Goal: Task Accomplishment & Management: Use online tool/utility

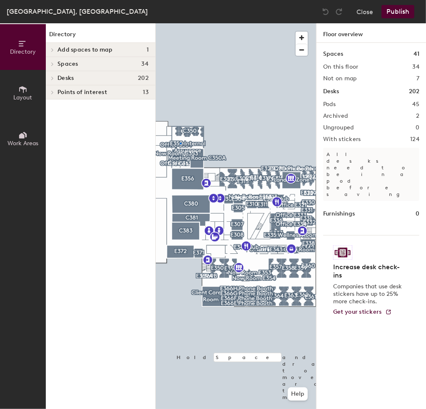
click at [180, 23] on div at bounding box center [236, 23] width 160 height 0
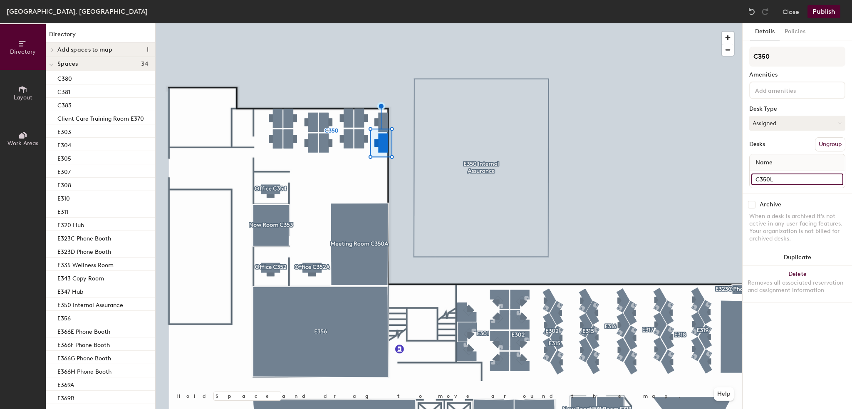
click at [425, 179] on input "C350L" at bounding box center [797, 179] width 92 height 12
click at [425, 180] on input "C35N" at bounding box center [797, 179] width 92 height 12
click at [425, 179] on input "C35N" at bounding box center [797, 179] width 92 height 12
type input "C350N"
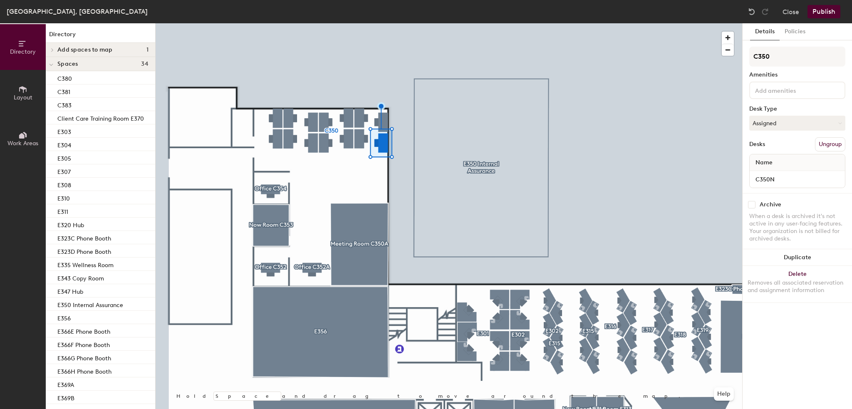
click at [425, 23] on div at bounding box center [449, 23] width 587 height 0
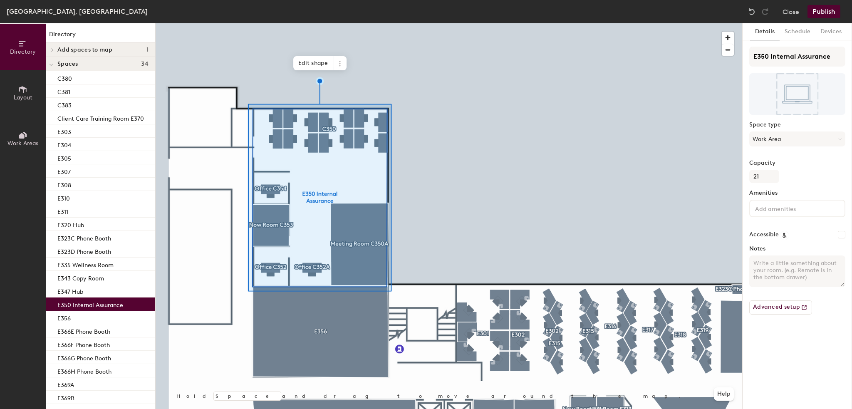
click at [425, 23] on div at bounding box center [449, 23] width 587 height 0
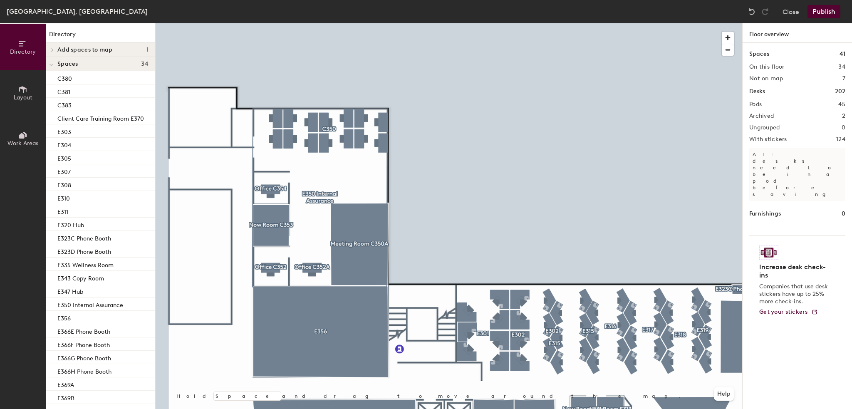
click at [425, 12] on button "Publish" at bounding box center [824, 11] width 33 height 13
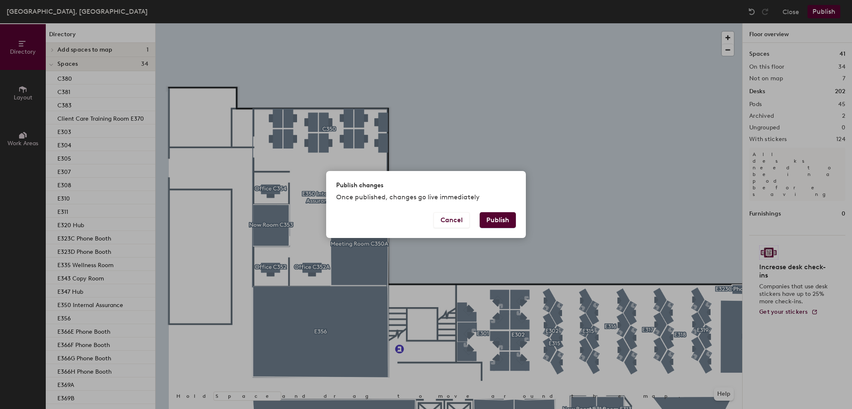
click at [425, 223] on button "Publish" at bounding box center [498, 220] width 36 height 16
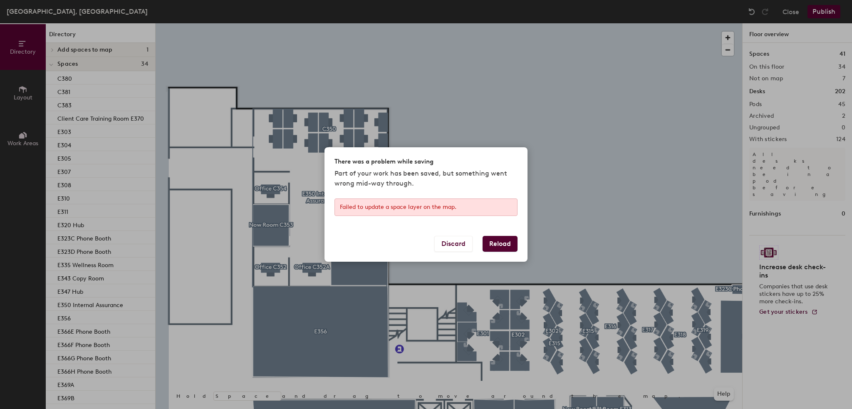
click at [425, 243] on button "Reload" at bounding box center [500, 244] width 35 height 16
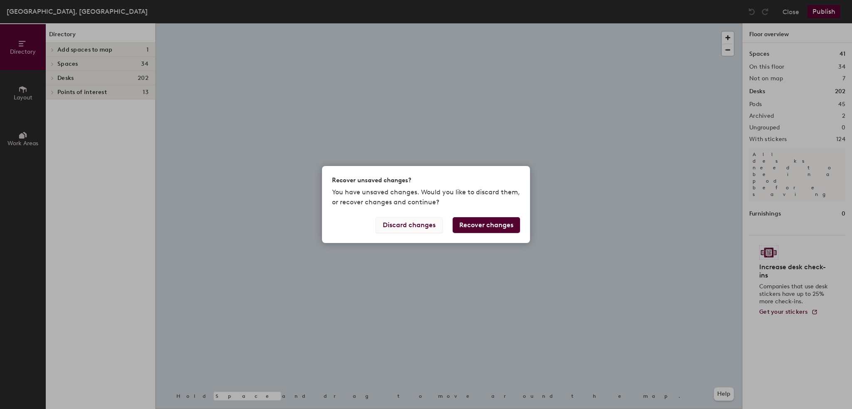
click at [413, 224] on button "Discard changes" at bounding box center [409, 225] width 67 height 16
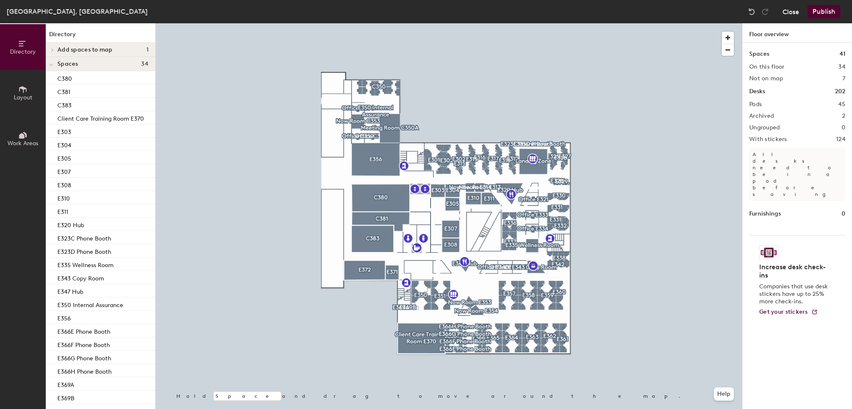
click at [793, 12] on button "Close" at bounding box center [791, 11] width 17 height 13
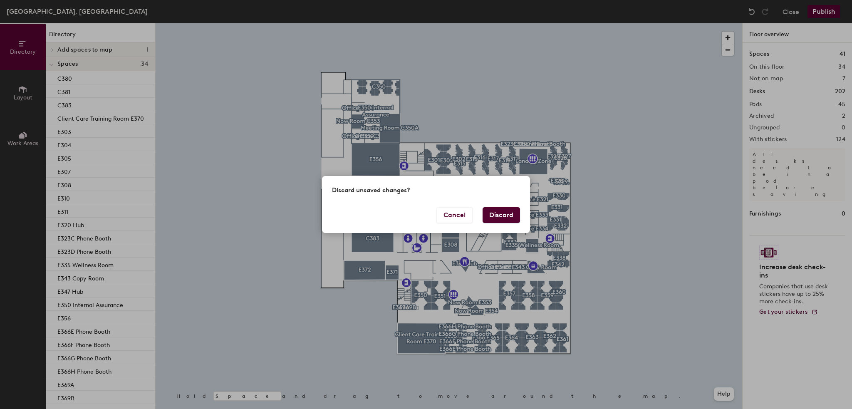
click at [511, 215] on button "Discard" at bounding box center [501, 215] width 37 height 16
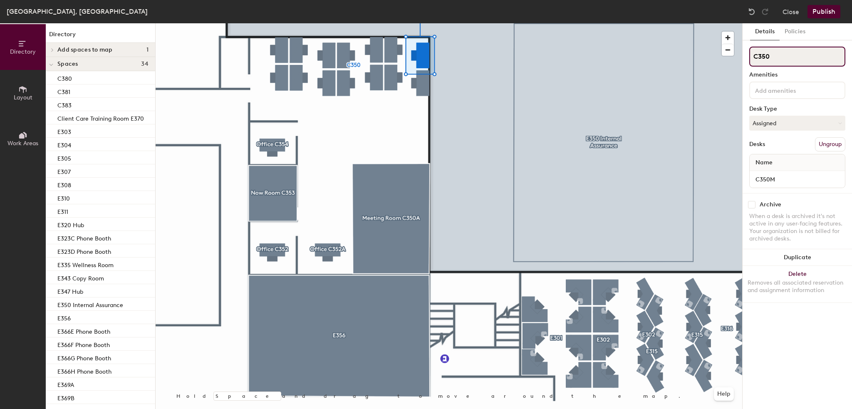
click at [792, 57] on input "C350" at bounding box center [797, 57] width 96 height 20
click at [784, 179] on input "C350M" at bounding box center [797, 179] width 92 height 12
click at [791, 177] on input "C350M" at bounding box center [797, 179] width 92 height 12
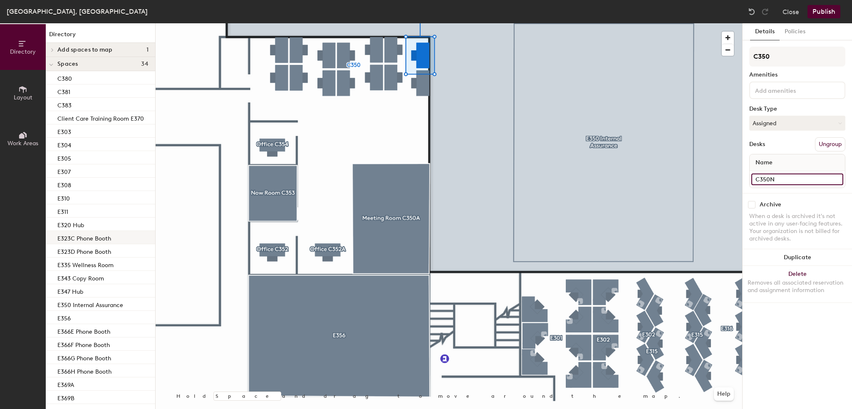
type input "C350N"
click at [799, 179] on input "C350N" at bounding box center [797, 179] width 92 height 12
type input "C350M"
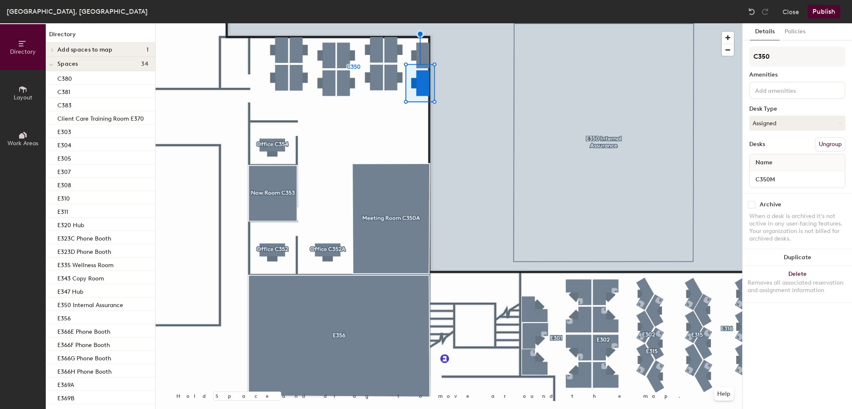
click at [499, 23] on div at bounding box center [449, 23] width 587 height 0
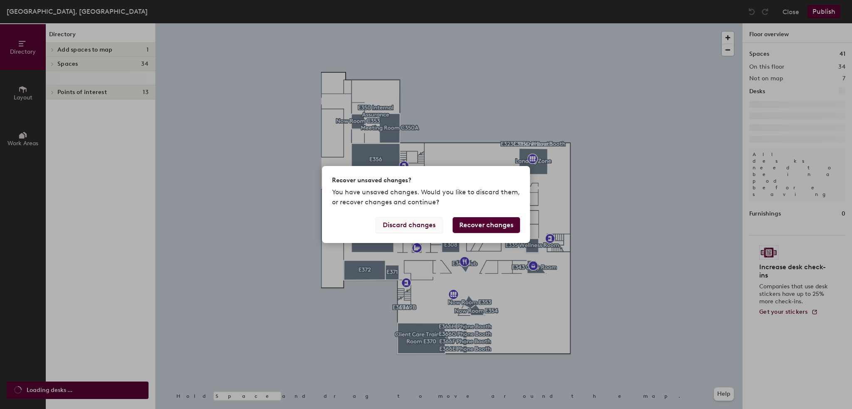
click at [399, 233] on div "Discard changes Recover changes" at bounding box center [426, 230] width 208 height 26
click at [402, 229] on button "Discard changes" at bounding box center [409, 225] width 67 height 16
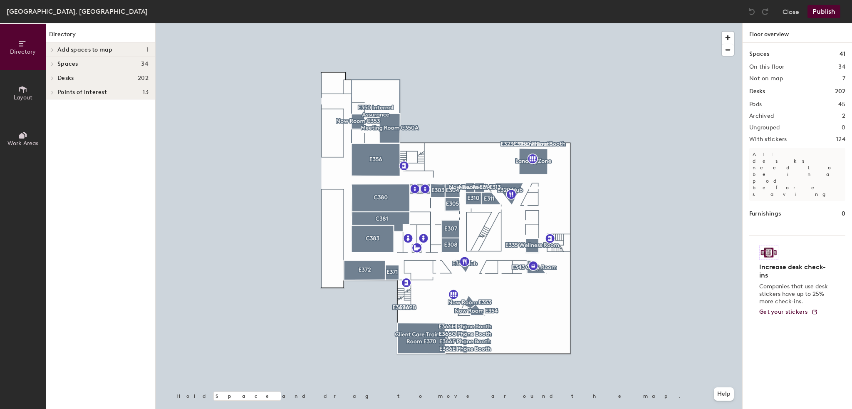
click at [358, 23] on div at bounding box center [449, 23] width 587 height 0
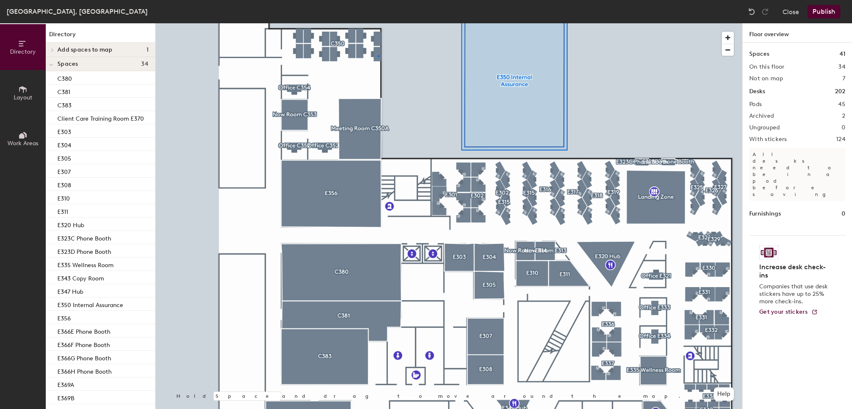
click at [378, 23] on div at bounding box center [449, 23] width 587 height 0
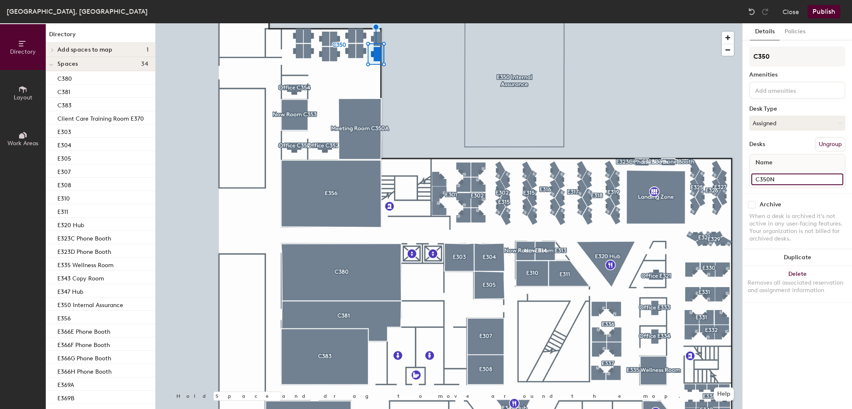
click at [787, 178] on input "C350N" at bounding box center [797, 179] width 92 height 12
click at [791, 175] on input "C350N" at bounding box center [797, 179] width 92 height 12
type input "C350M"
click at [378, 23] on div at bounding box center [449, 23] width 587 height 0
click at [786, 181] on input "C350M" at bounding box center [797, 179] width 92 height 12
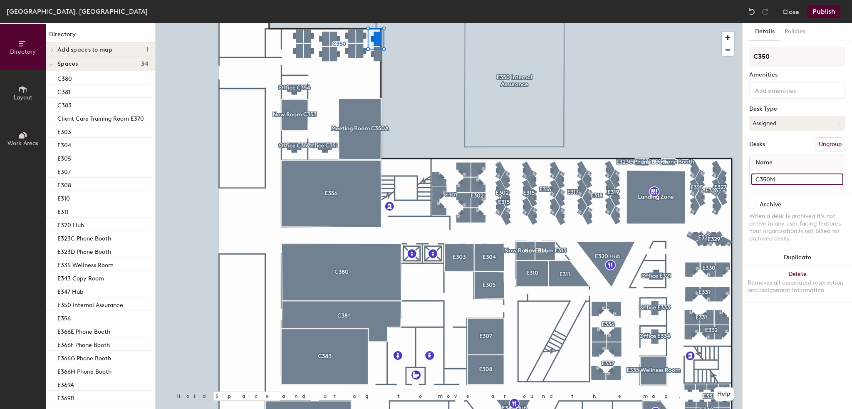
click at [785, 178] on input "C350M" at bounding box center [797, 179] width 92 height 12
click at [783, 180] on input "C350M" at bounding box center [797, 179] width 92 height 12
type input "C350N"
click at [821, 14] on button "Publish" at bounding box center [824, 11] width 33 height 13
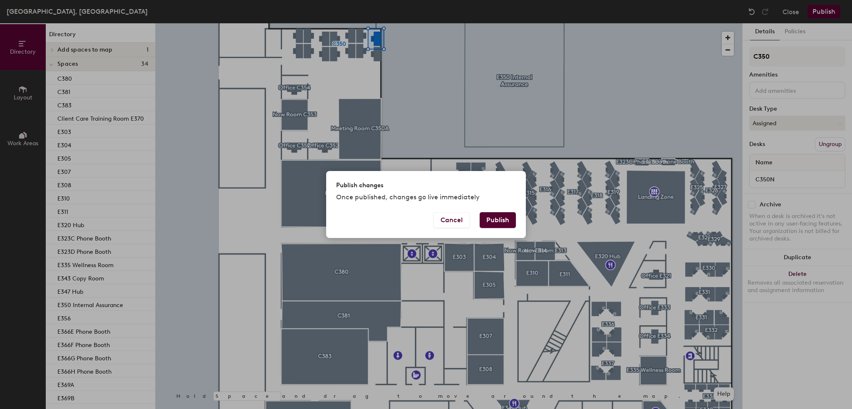
click at [497, 225] on button "Publish" at bounding box center [498, 220] width 36 height 16
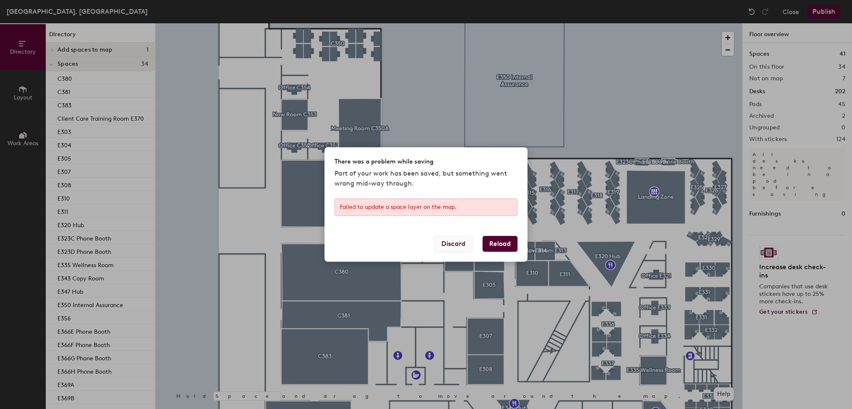
click at [447, 244] on button "Discard" at bounding box center [453, 244] width 38 height 16
